Goal: Use online tool/utility: Utilize a website feature to perform a specific function

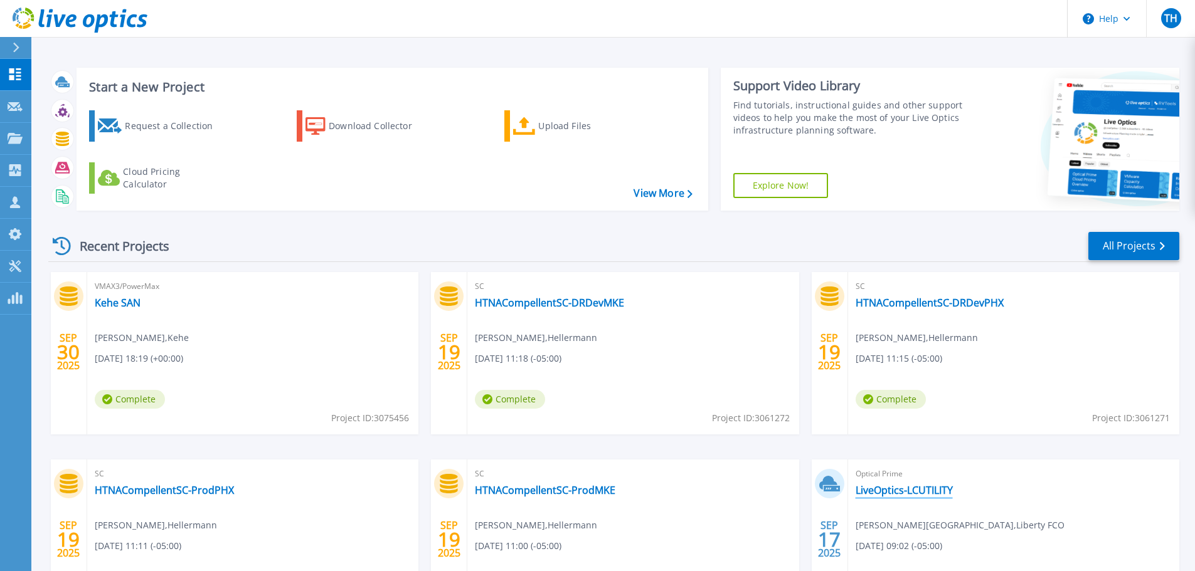
click at [889, 489] on link "LiveOptics-LCUTILITY" at bounding box center [903, 490] width 97 height 13
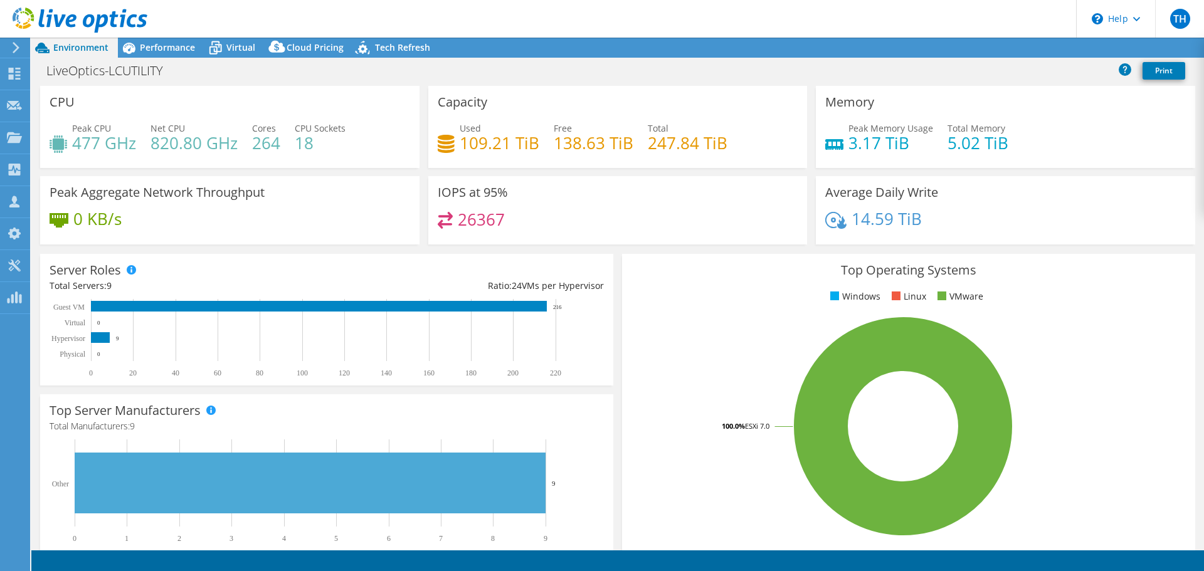
select select "USD"
click at [172, 50] on span "Performance" at bounding box center [167, 47] width 55 height 12
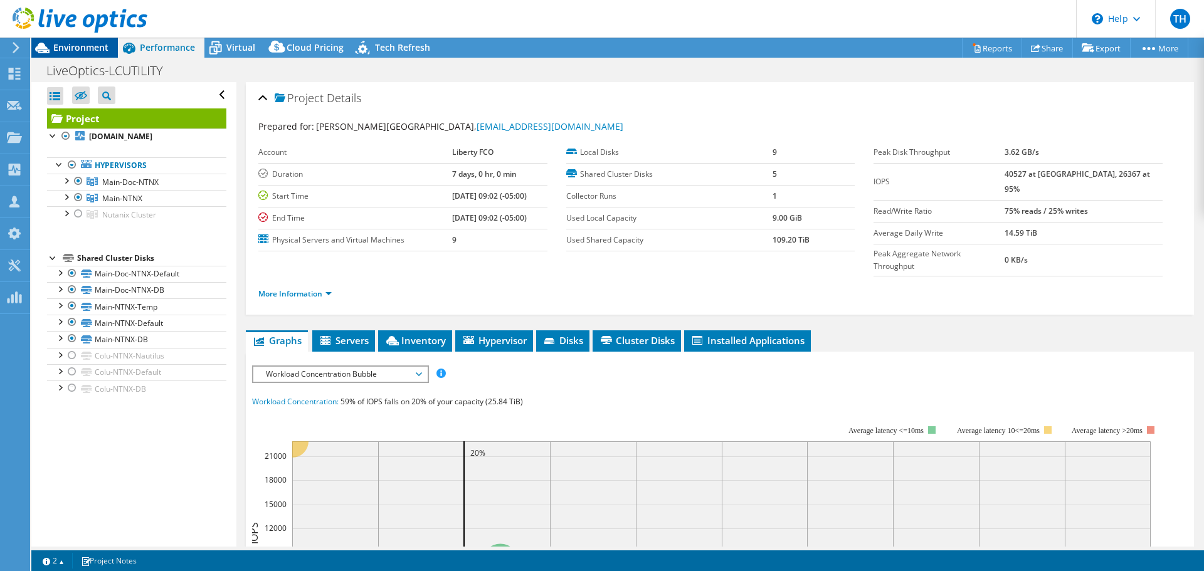
click at [97, 46] on span "Environment" at bounding box center [80, 47] width 55 height 12
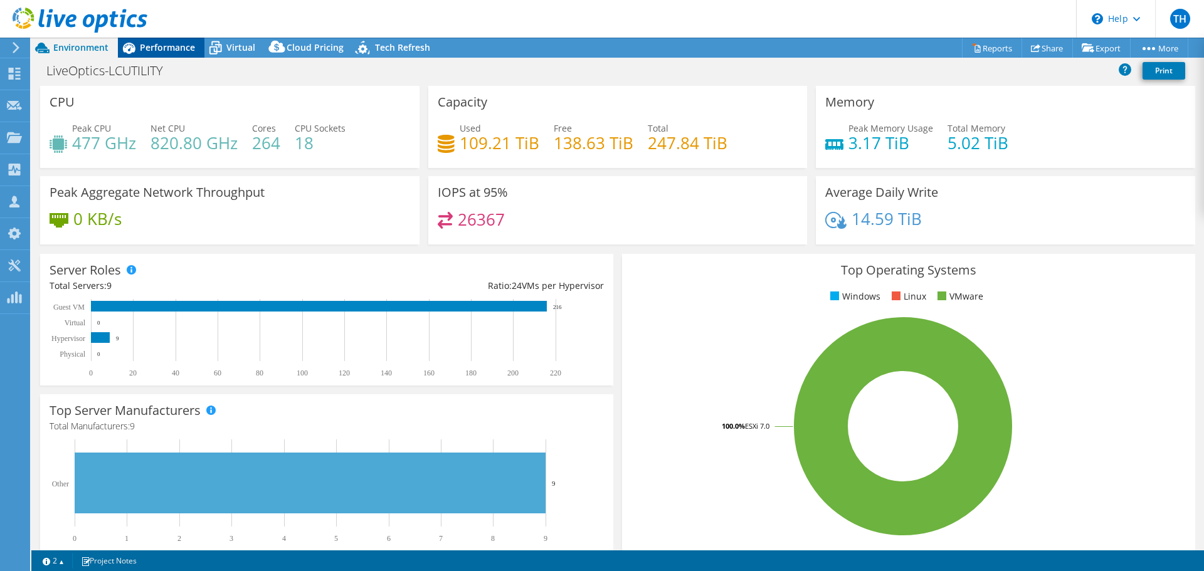
click at [167, 47] on span "Performance" at bounding box center [167, 47] width 55 height 12
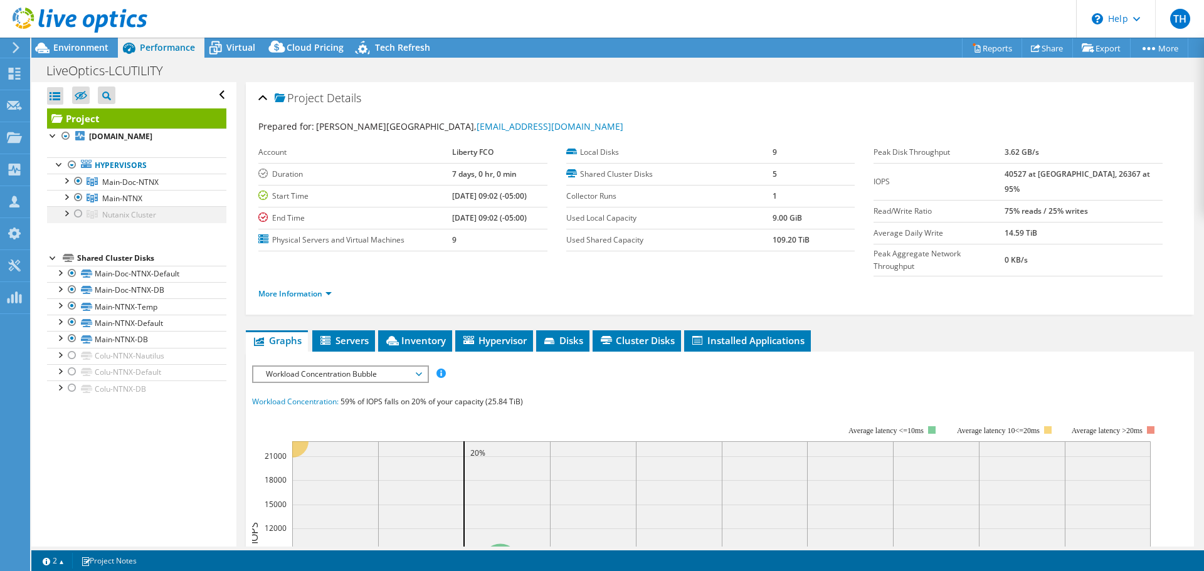
click at [77, 221] on div at bounding box center [78, 213] width 13 height 15
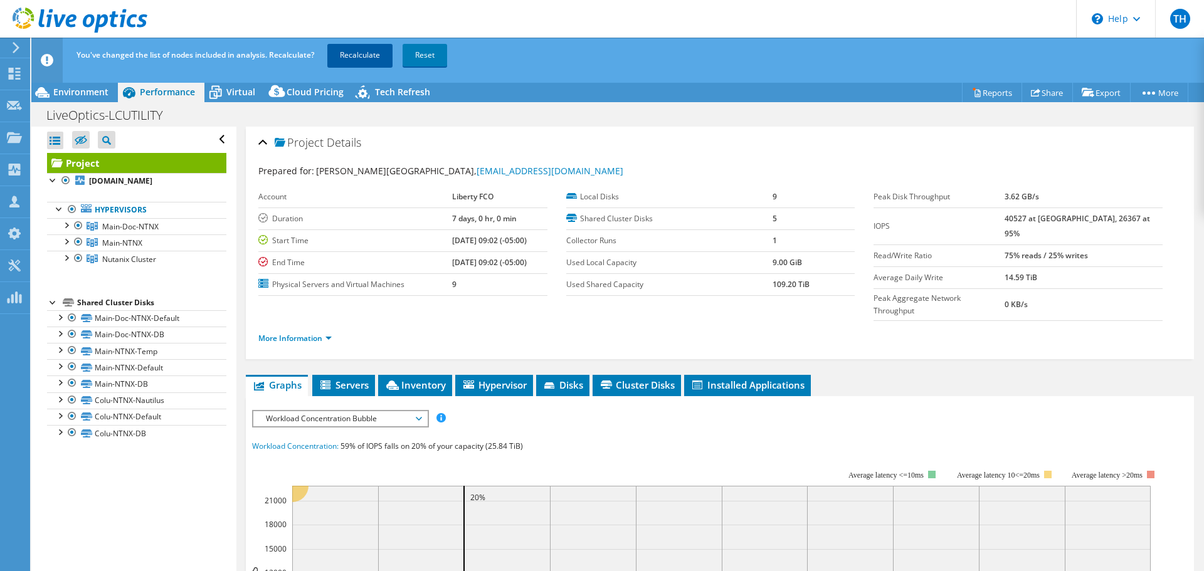
click at [364, 57] on link "Recalculate" at bounding box center [359, 55] width 65 height 23
click at [93, 92] on span "Environment" at bounding box center [80, 92] width 55 height 12
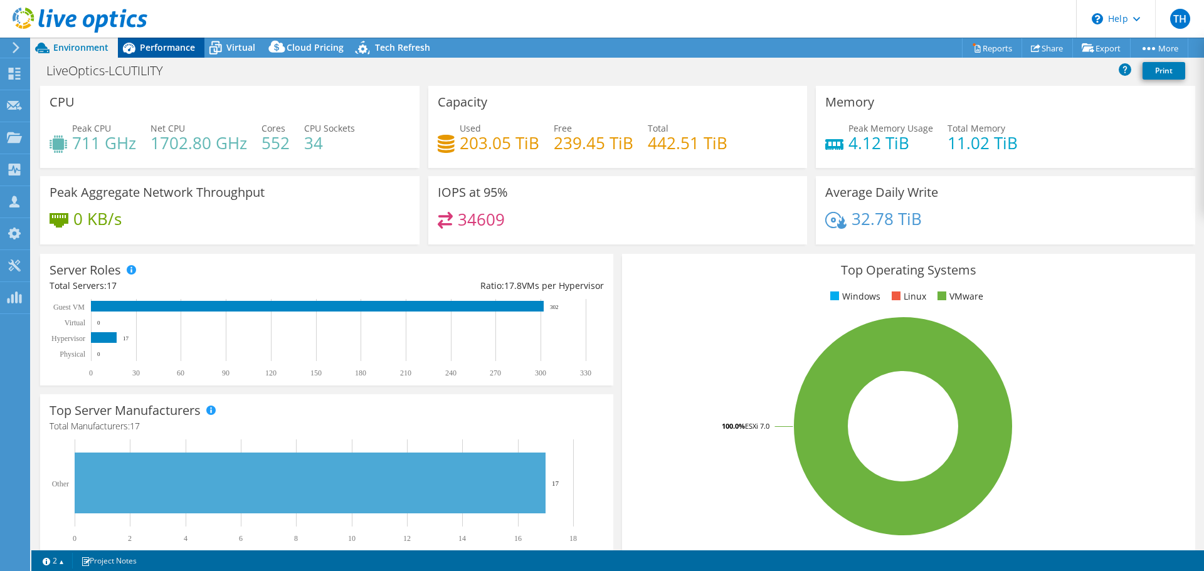
click at [151, 45] on span "Performance" at bounding box center [167, 47] width 55 height 12
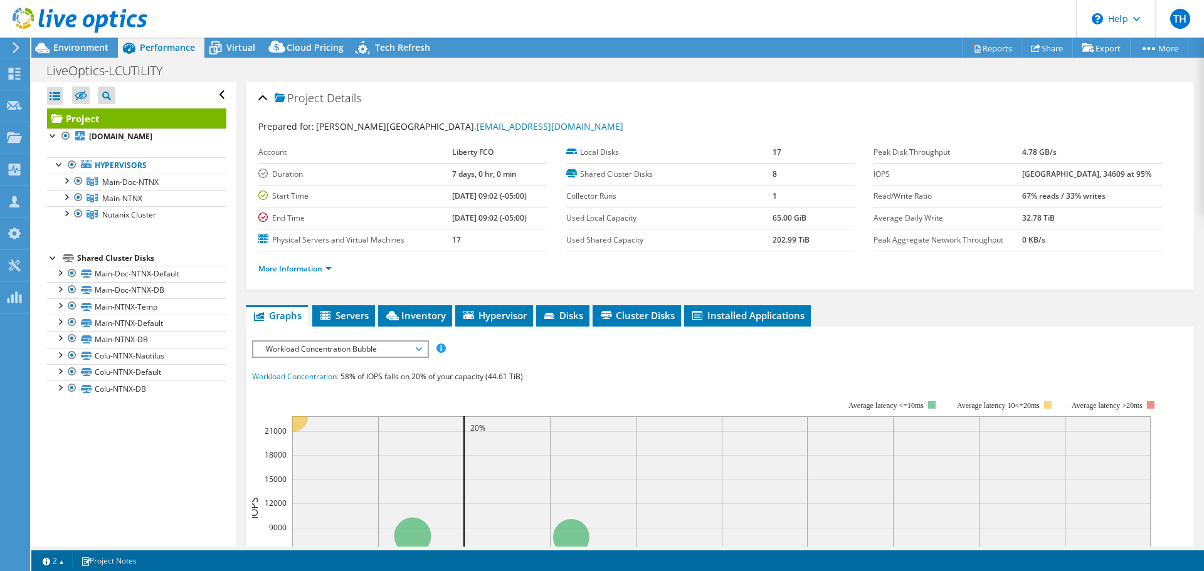
click at [423, 352] on span "Workload Concentration Bubble" at bounding box center [340, 349] width 174 height 15
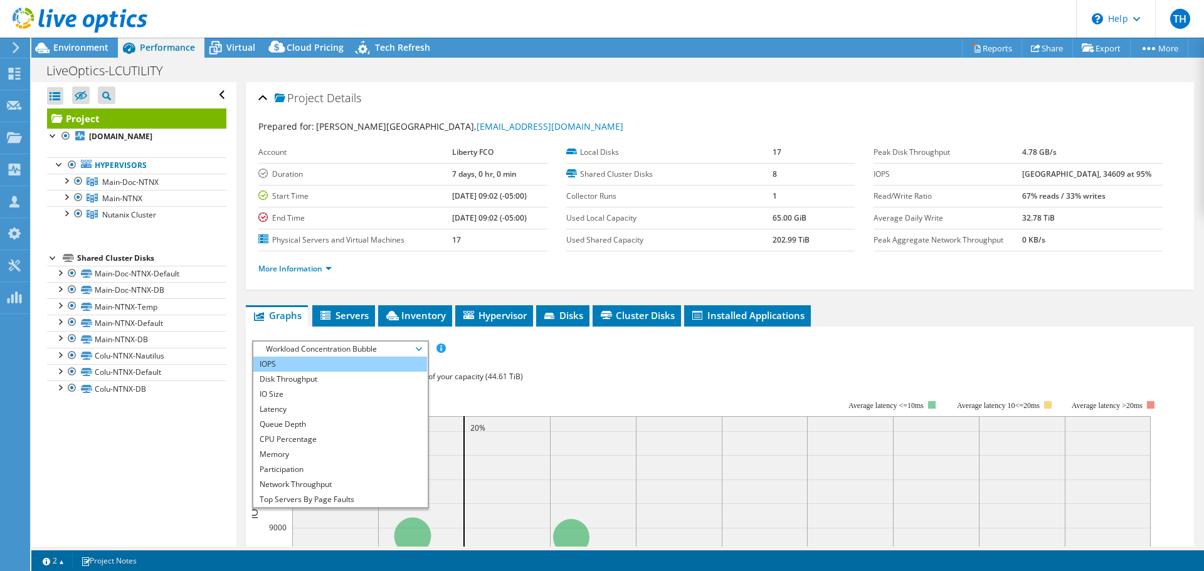
click at [309, 368] on li "IOPS" at bounding box center [340, 364] width 174 height 15
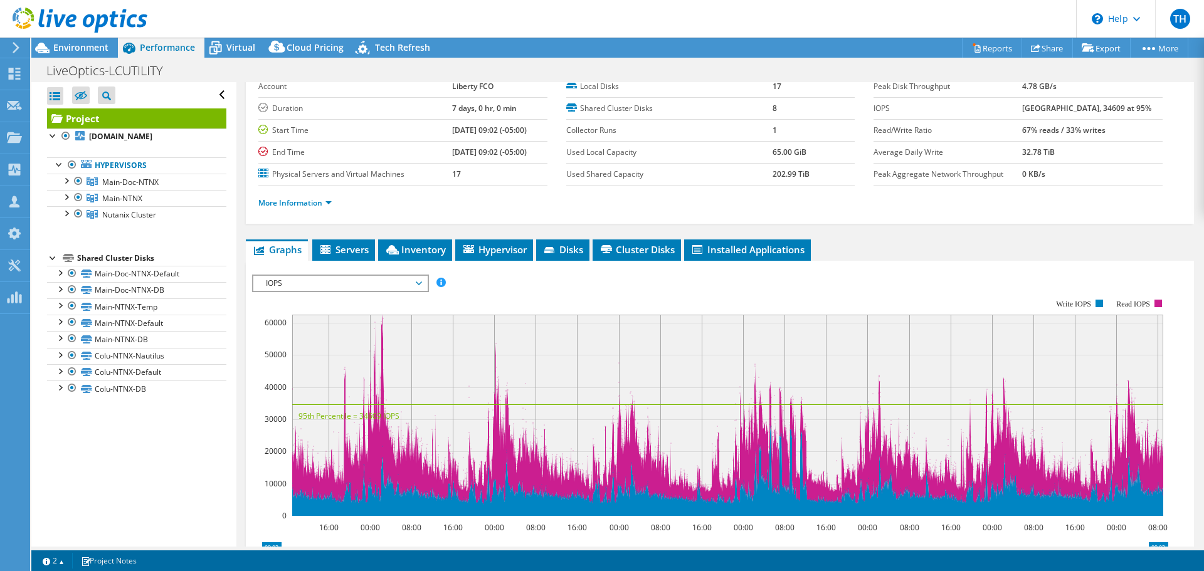
scroll to position [125, 0]
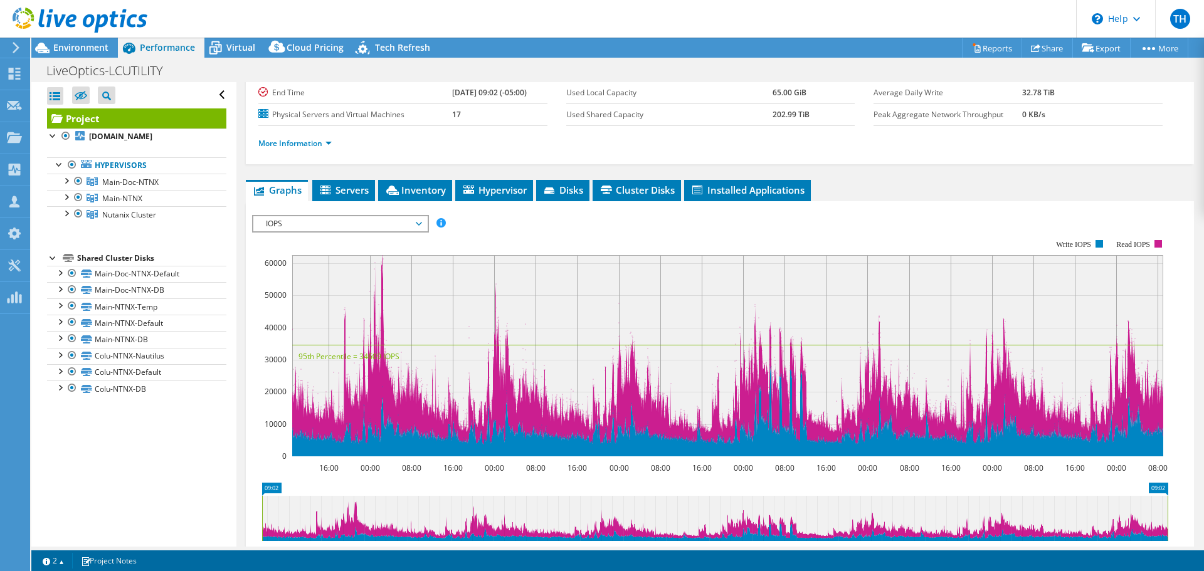
click at [379, 223] on span "IOPS" at bounding box center [340, 223] width 161 height 15
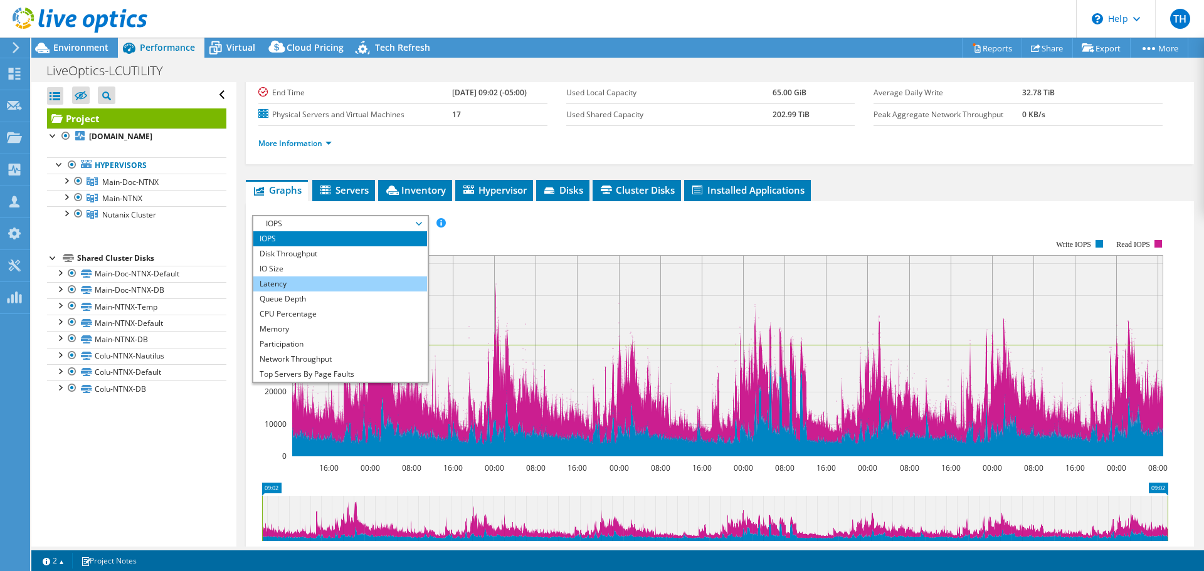
click at [303, 277] on li "Latency" at bounding box center [340, 284] width 174 height 15
